Goal: Task Accomplishment & Management: Use online tool/utility

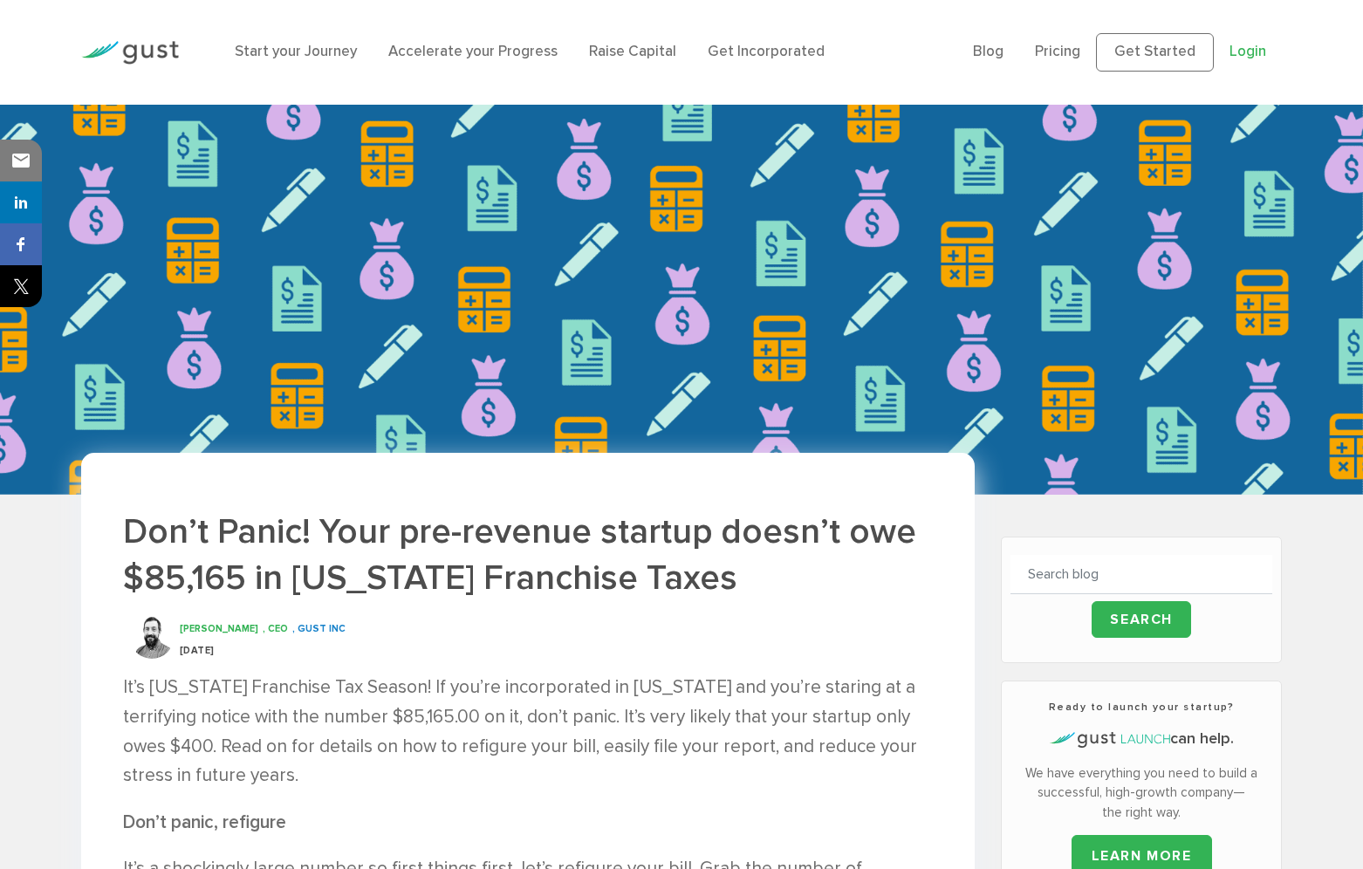
click at [1231, 58] on link "Login" at bounding box center [1247, 51] width 37 height 17
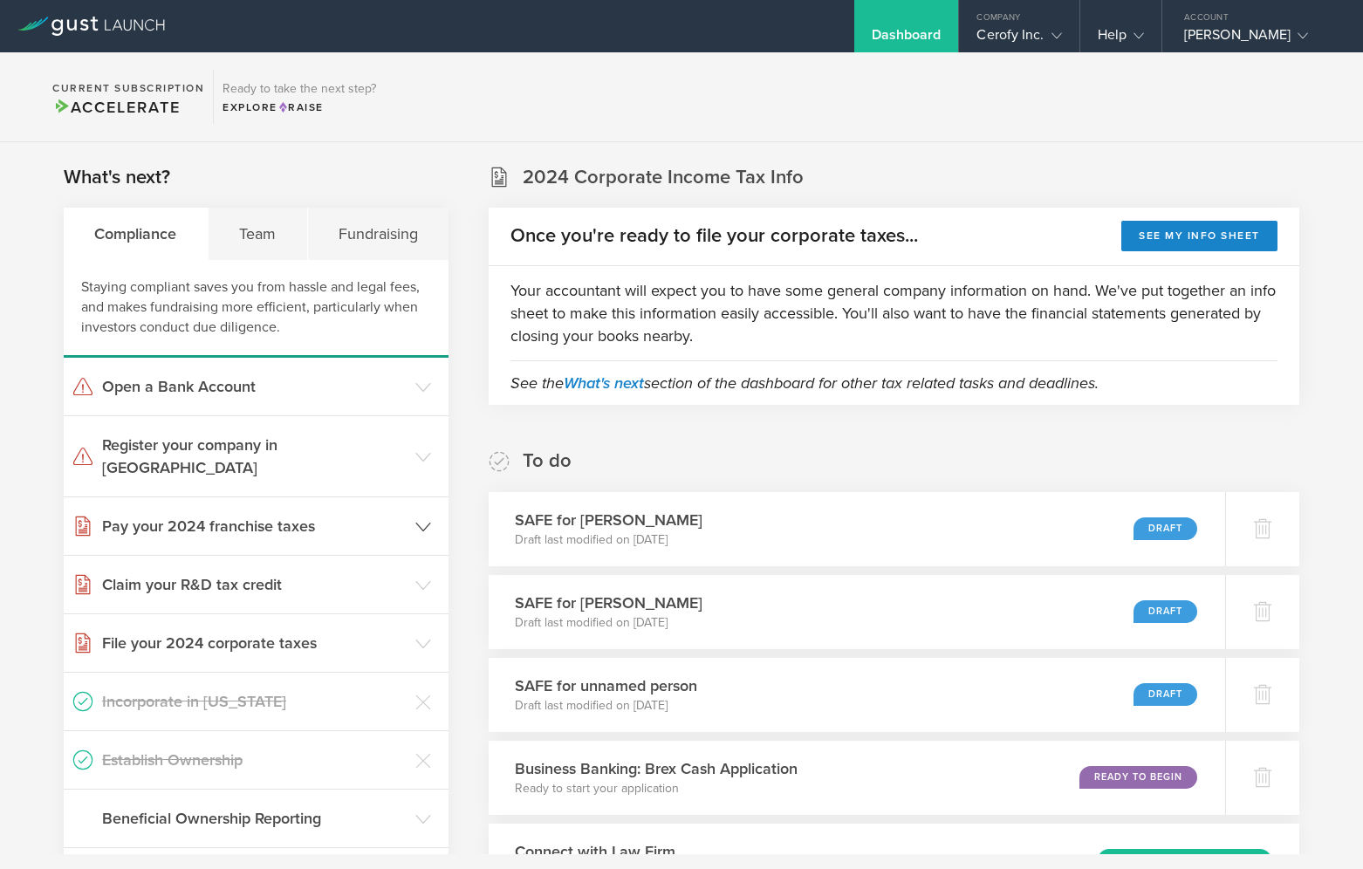
click at [384, 515] on h3 "Pay your 2024 franchise taxes" at bounding box center [254, 526] width 304 height 23
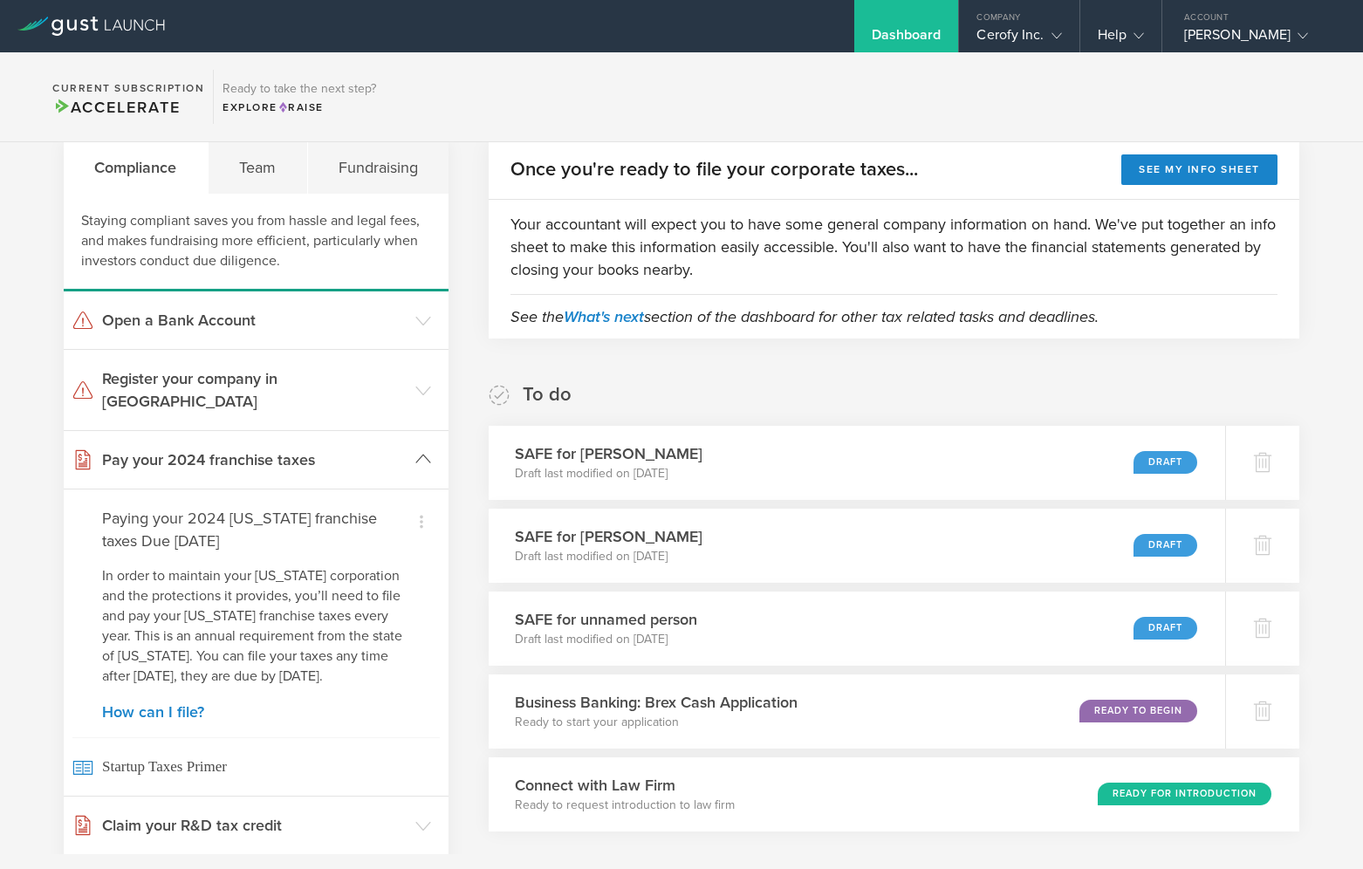
scroll to position [68, 0]
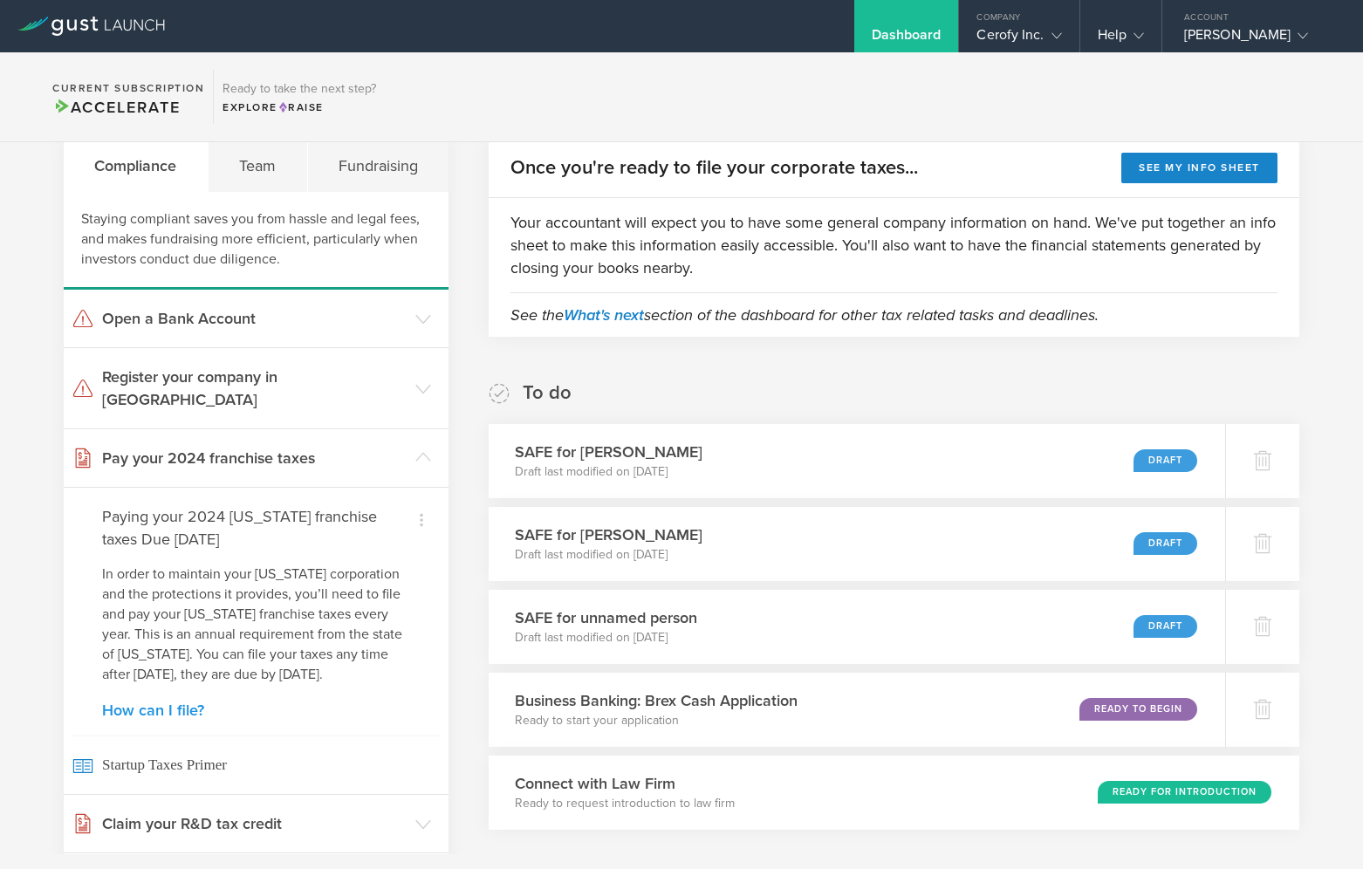
click at [160, 707] on link "How can I file?" at bounding box center [256, 710] width 308 height 16
click at [1037, 38] on div "Cerofy Inc." at bounding box center [1018, 39] width 85 height 26
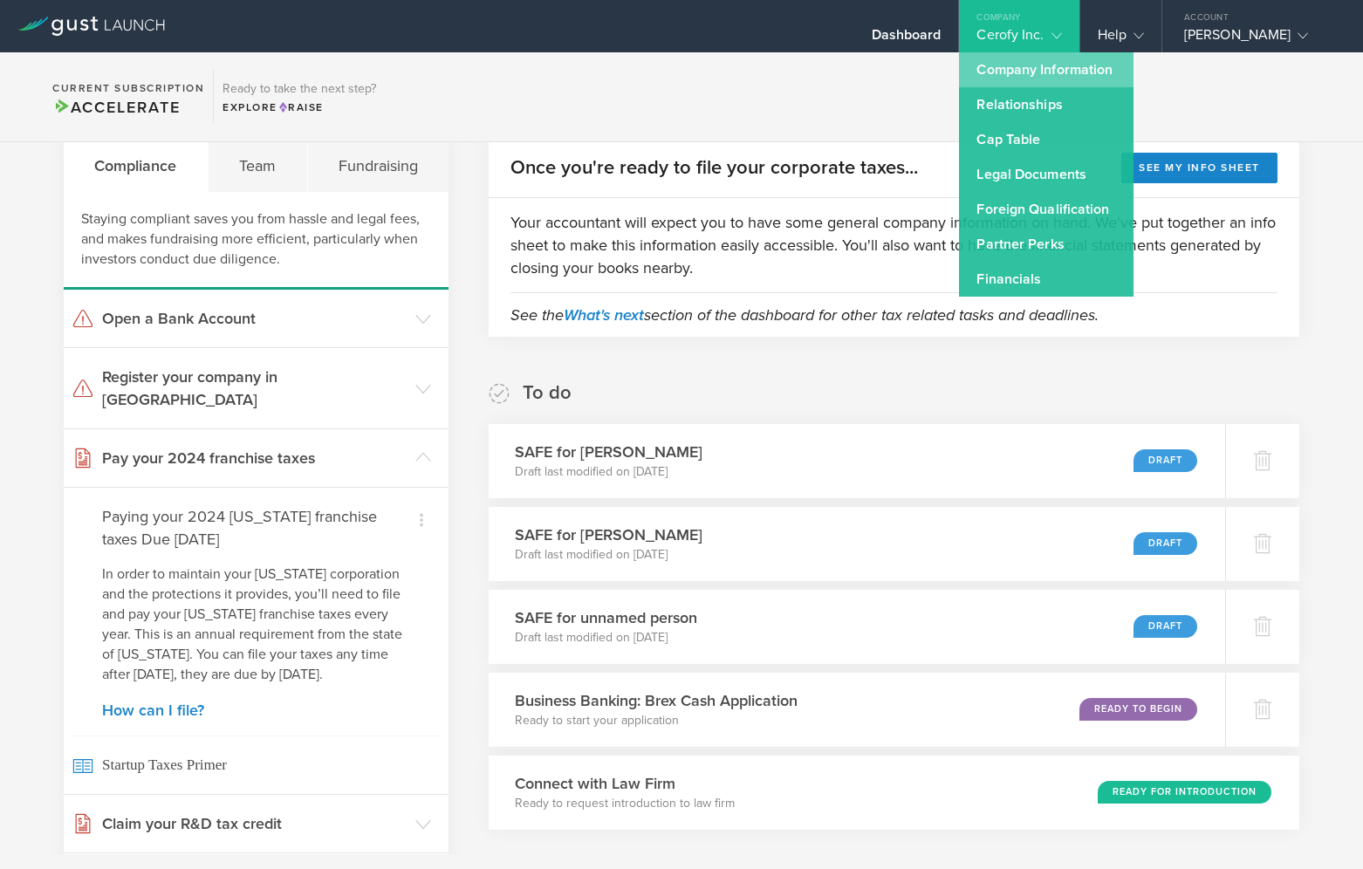
click at [1036, 71] on link "Company Information" at bounding box center [1046, 69] width 174 height 35
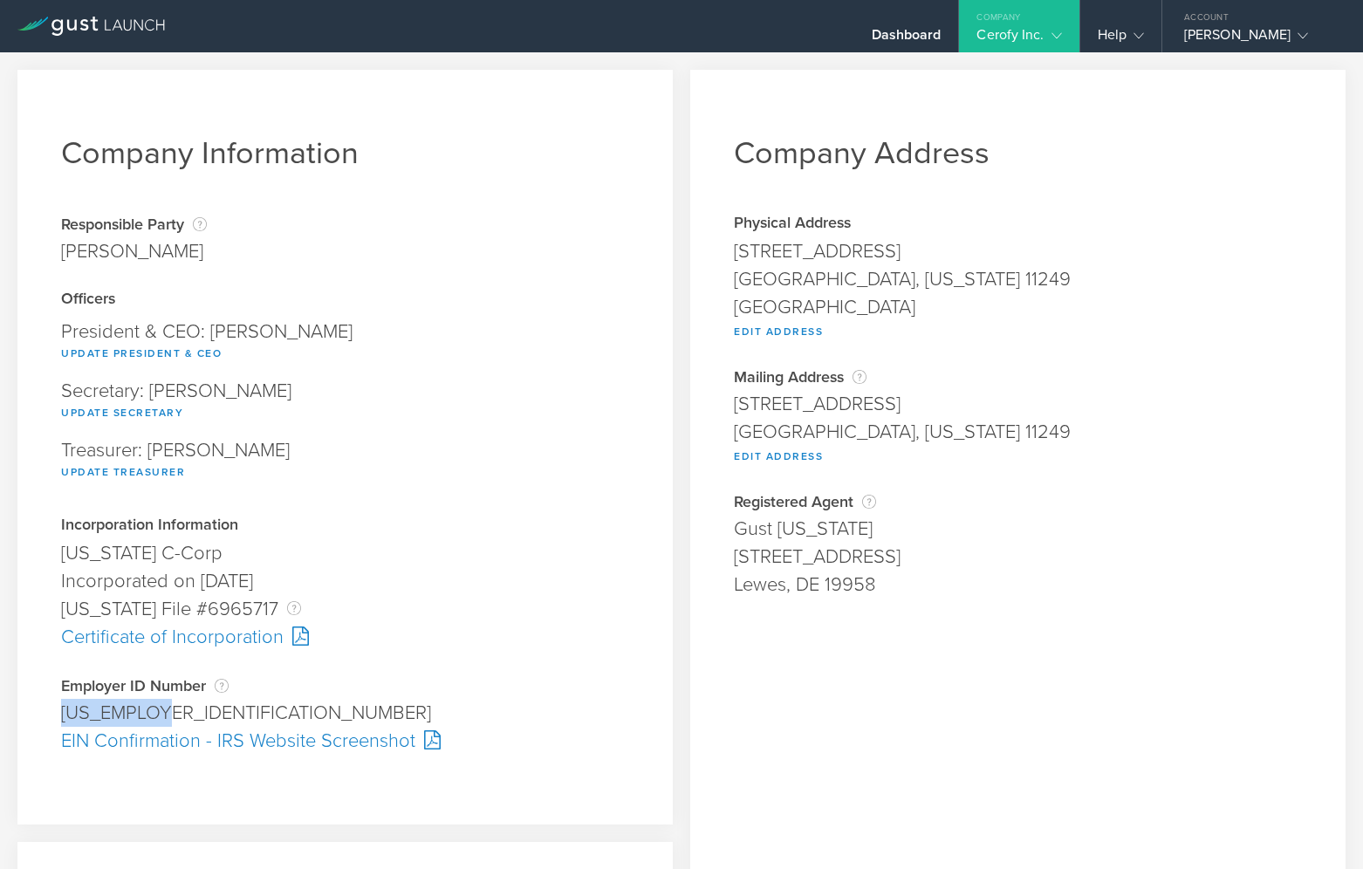
drag, startPoint x: 168, startPoint y: 706, endPoint x: 61, endPoint y: 708, distance: 106.4
click at [61, 708] on div "88-3726561" at bounding box center [345, 713] width 568 height 28
copy div "88-3726561"
drag, startPoint x: 259, startPoint y: 610, endPoint x: 195, endPoint y: 605, distance: 64.8
click at [194, 605] on div "Delaware File #6965717 The Delaware File Number is issued by the state of Delaw…" at bounding box center [345, 609] width 568 height 28
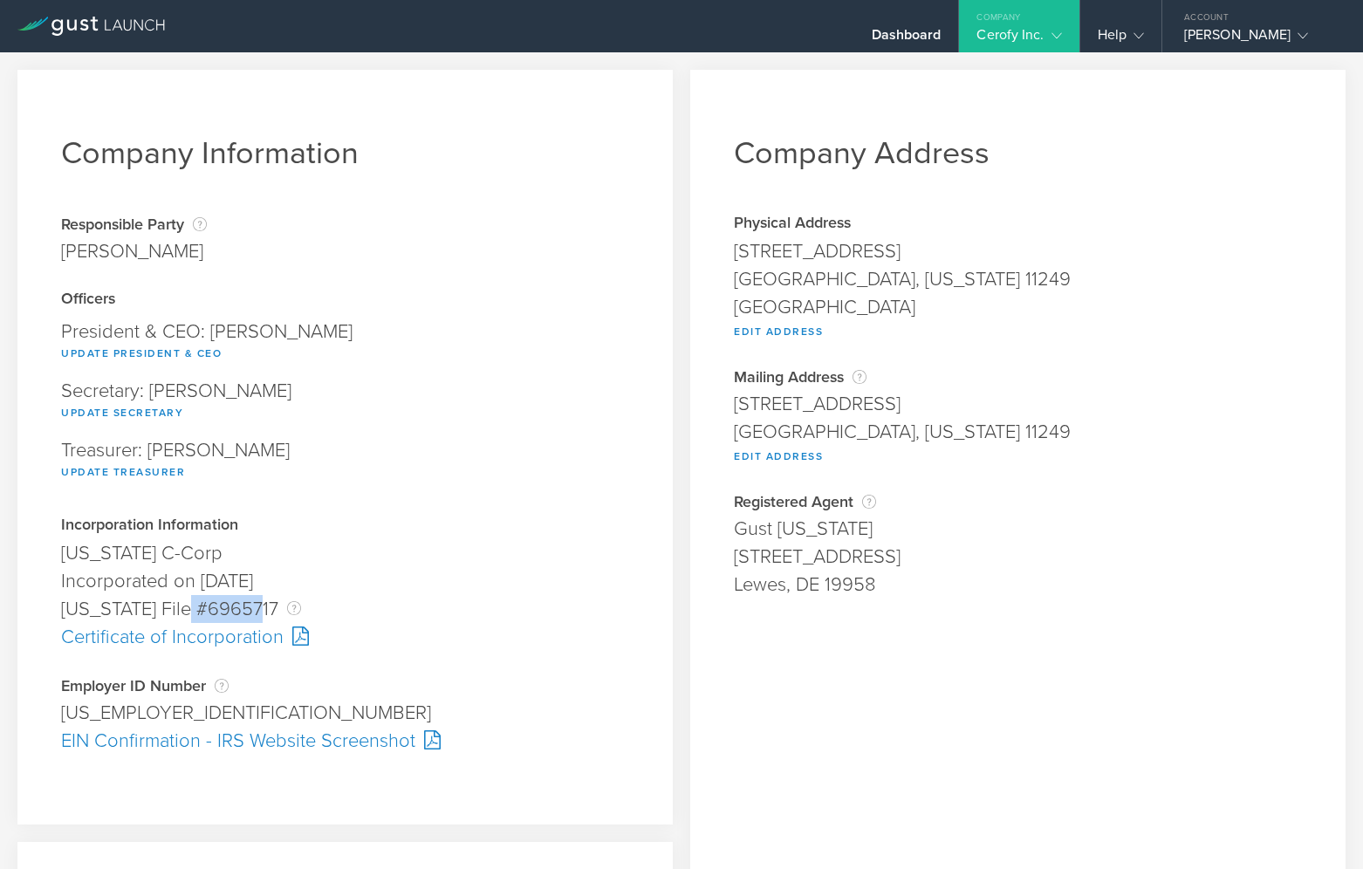
copy div "6965717"
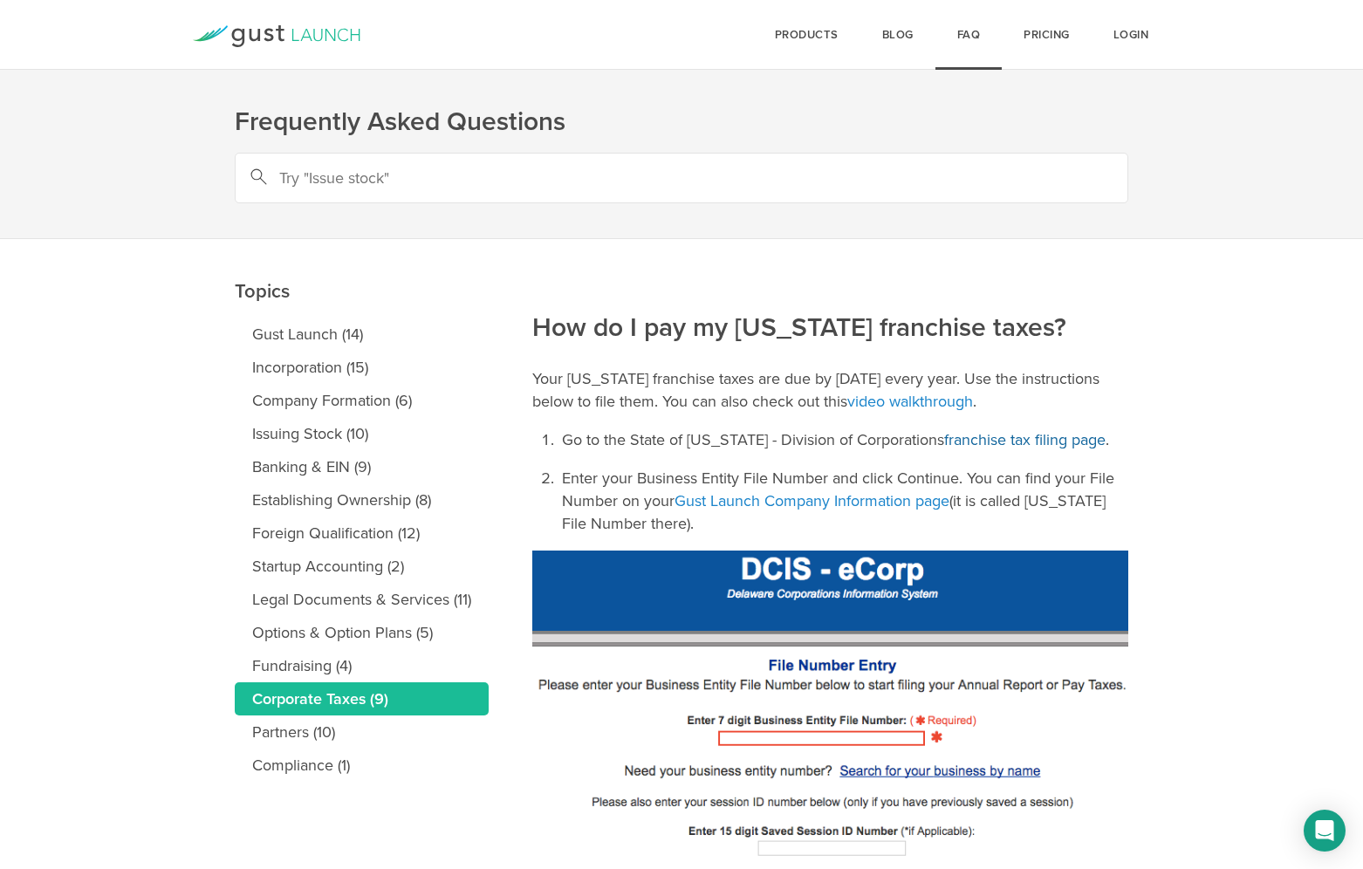
click at [974, 441] on link "franchise tax filing page" at bounding box center [1024, 439] width 161 height 19
